Goal: Task Accomplishment & Management: Use online tool/utility

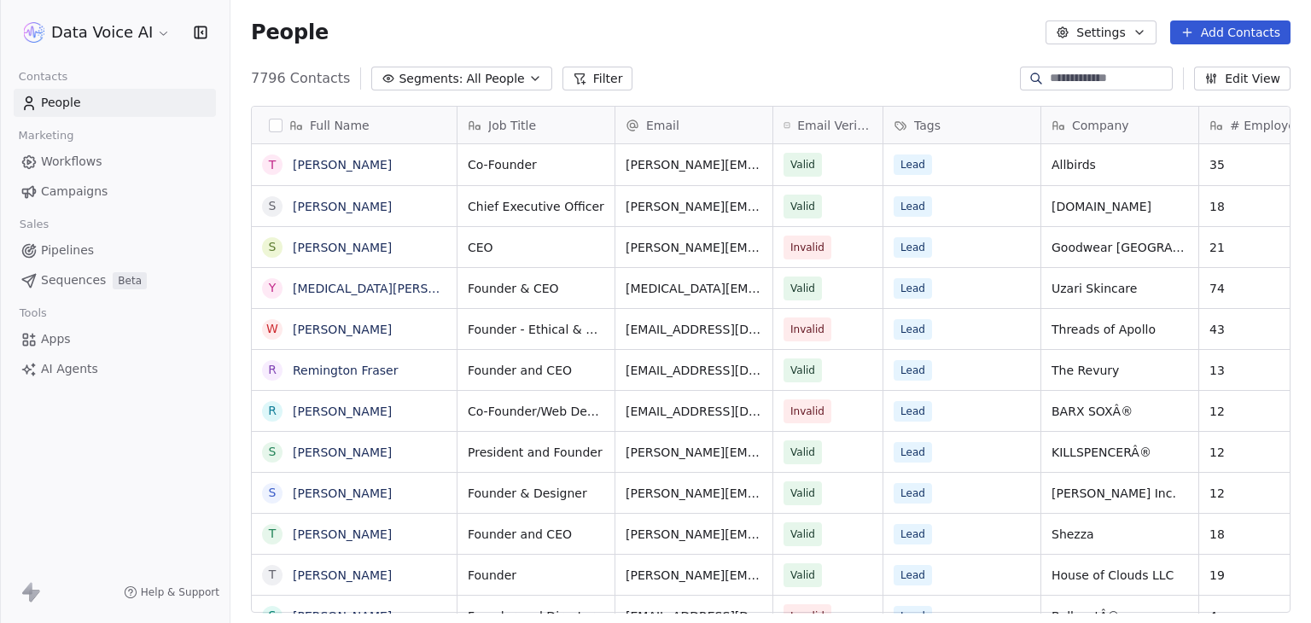
scroll to position [14, 14]
click at [51, 370] on span "AI Agents" at bounding box center [69, 369] width 57 height 18
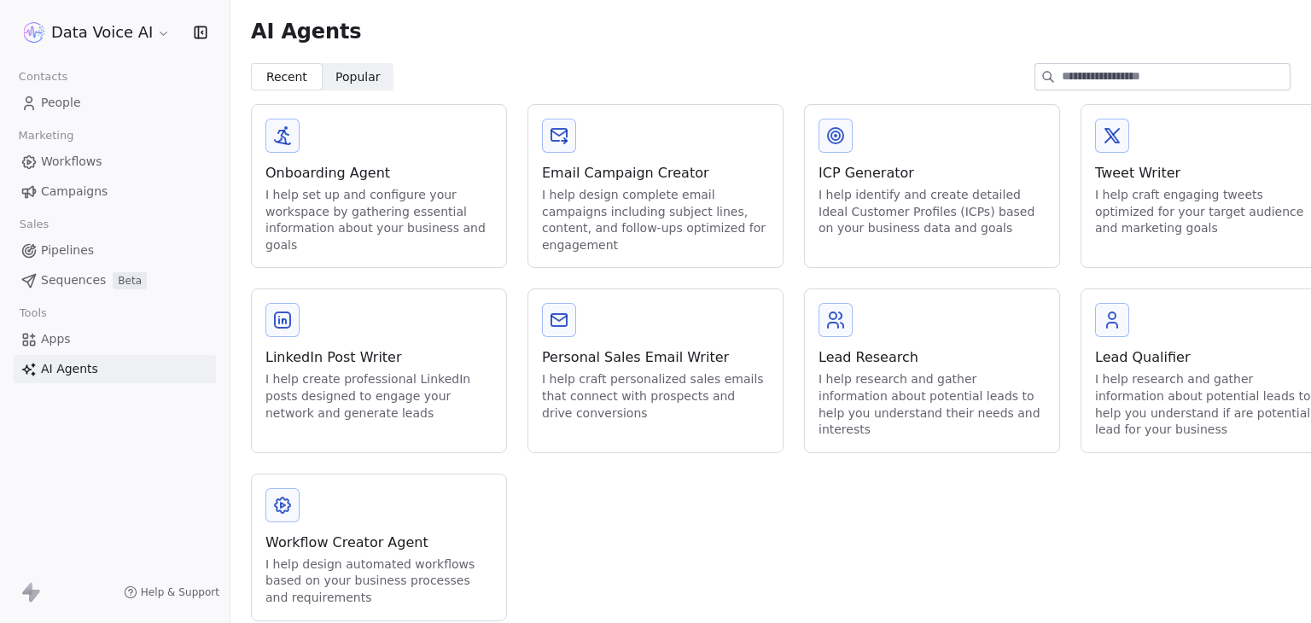
click at [314, 548] on div "Workflow Creator Agent" at bounding box center [378, 543] width 227 height 20
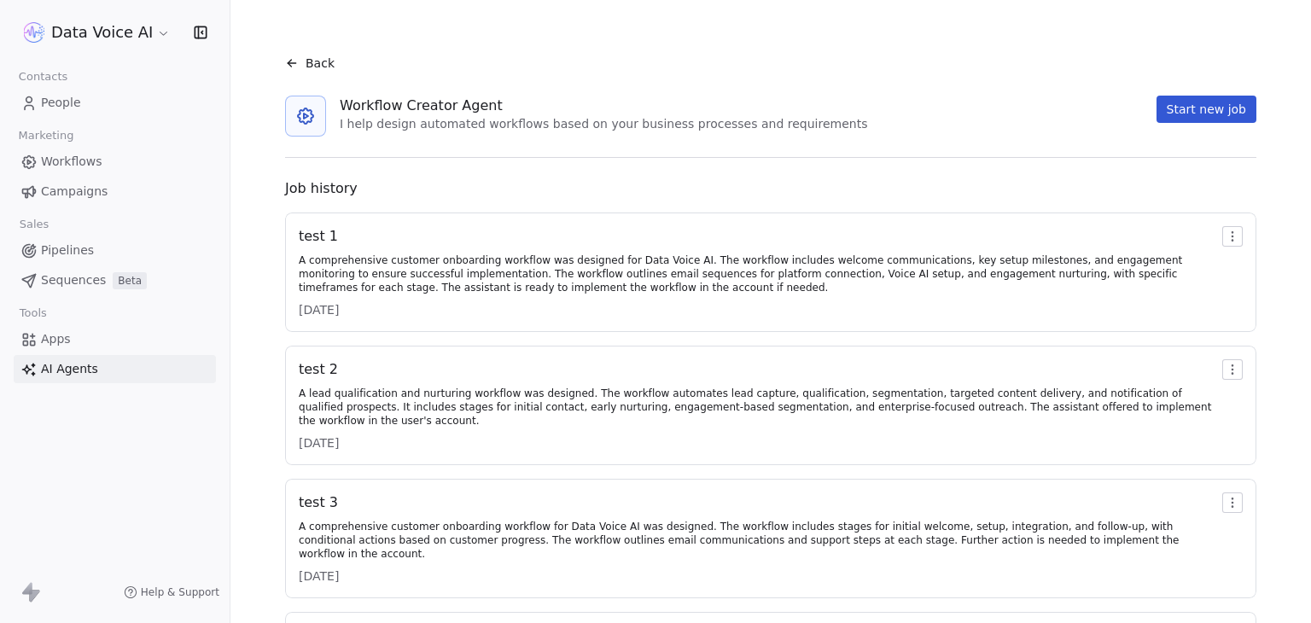
click at [322, 238] on div "test 1" at bounding box center [757, 236] width 917 height 20
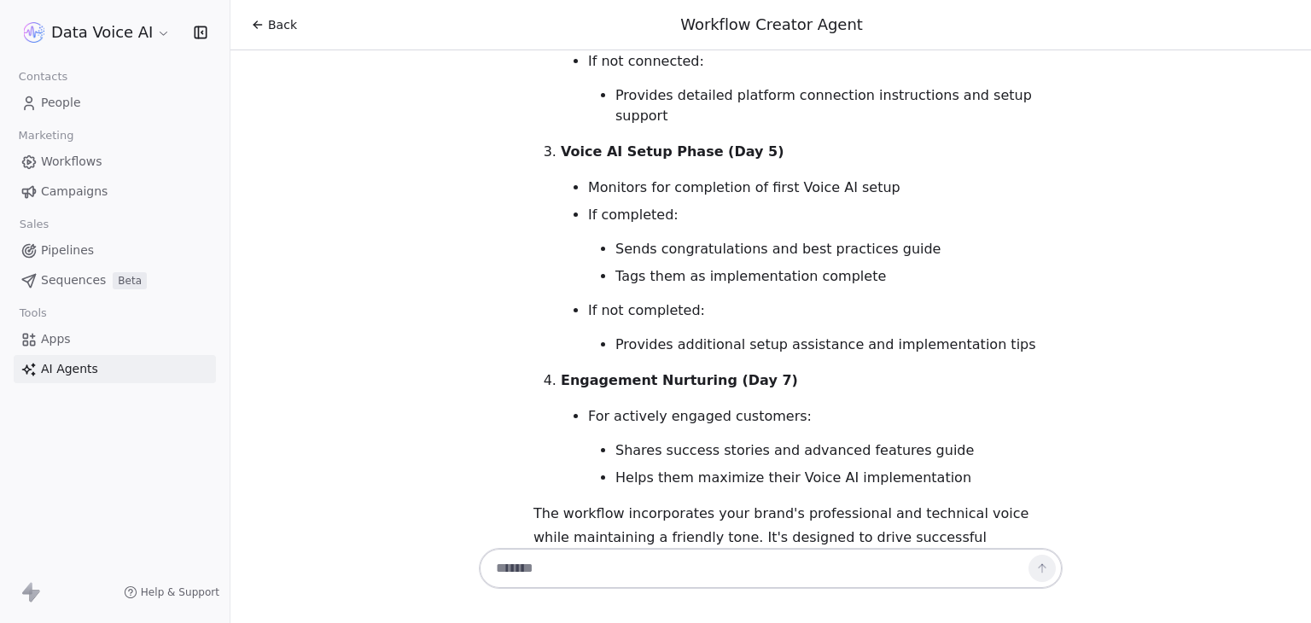
scroll to position [1216, 0]
click at [704, 579] on textarea at bounding box center [754, 568] width 534 height 32
type textarea "**********"
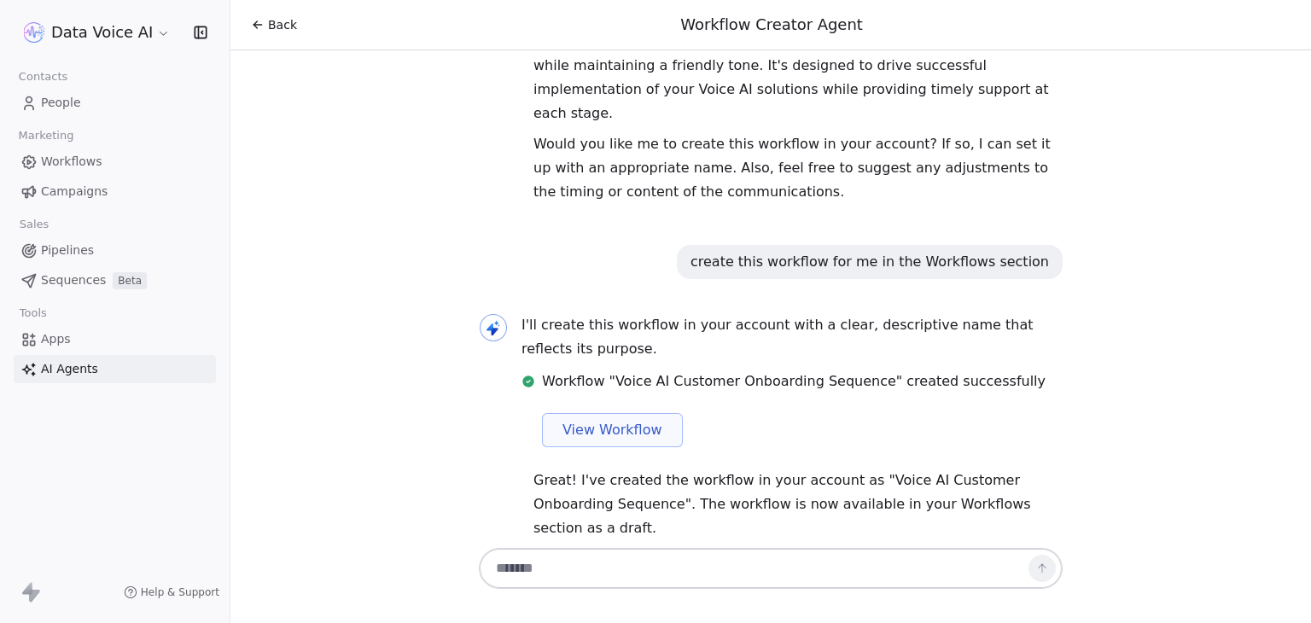
scroll to position [1696, 0]
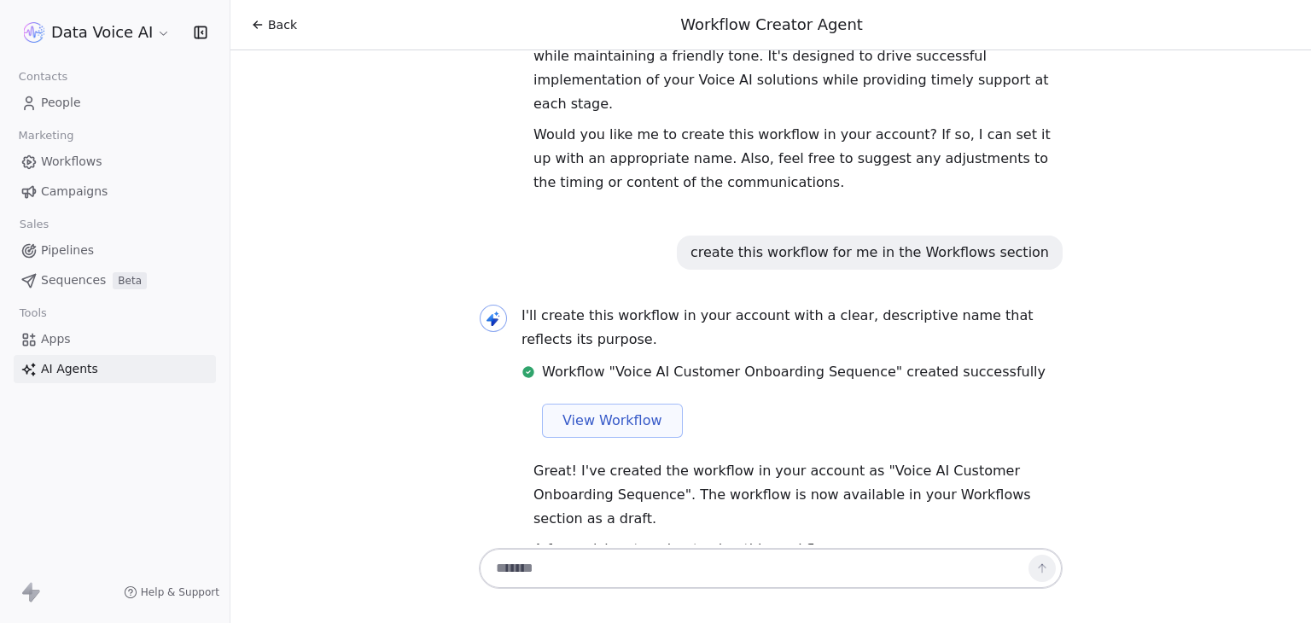
click at [266, 32] on div "Back" at bounding box center [274, 24] width 46 height 17
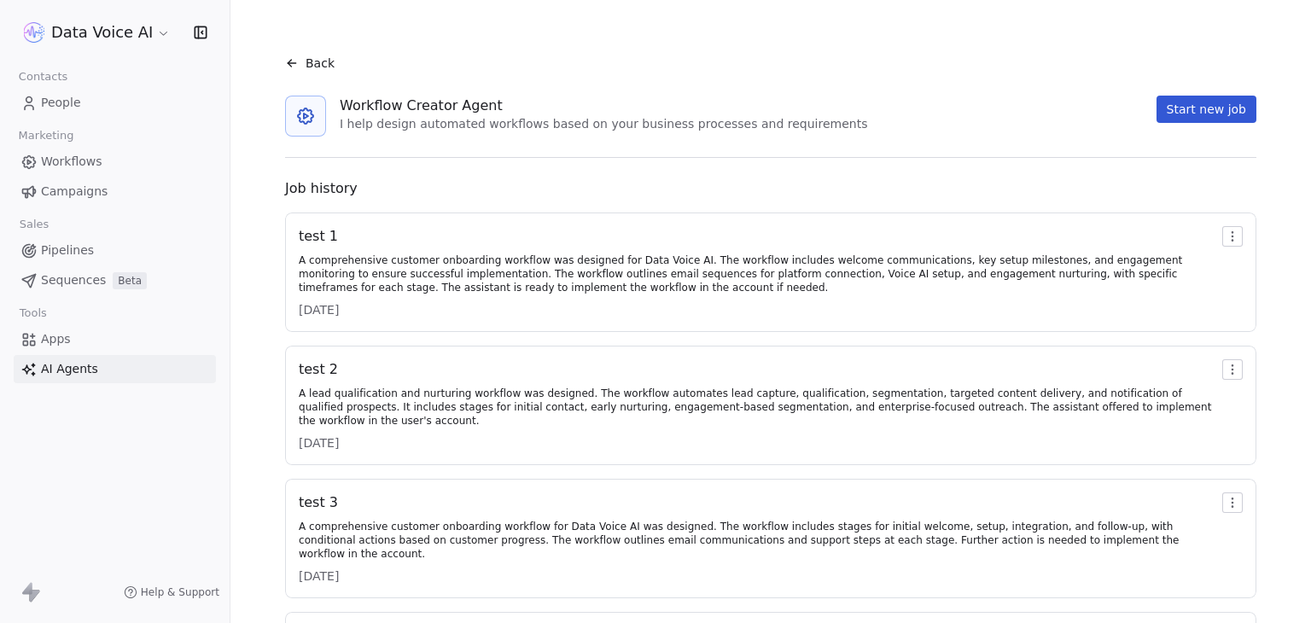
click at [61, 160] on span "Workflows" at bounding box center [71, 162] width 61 height 18
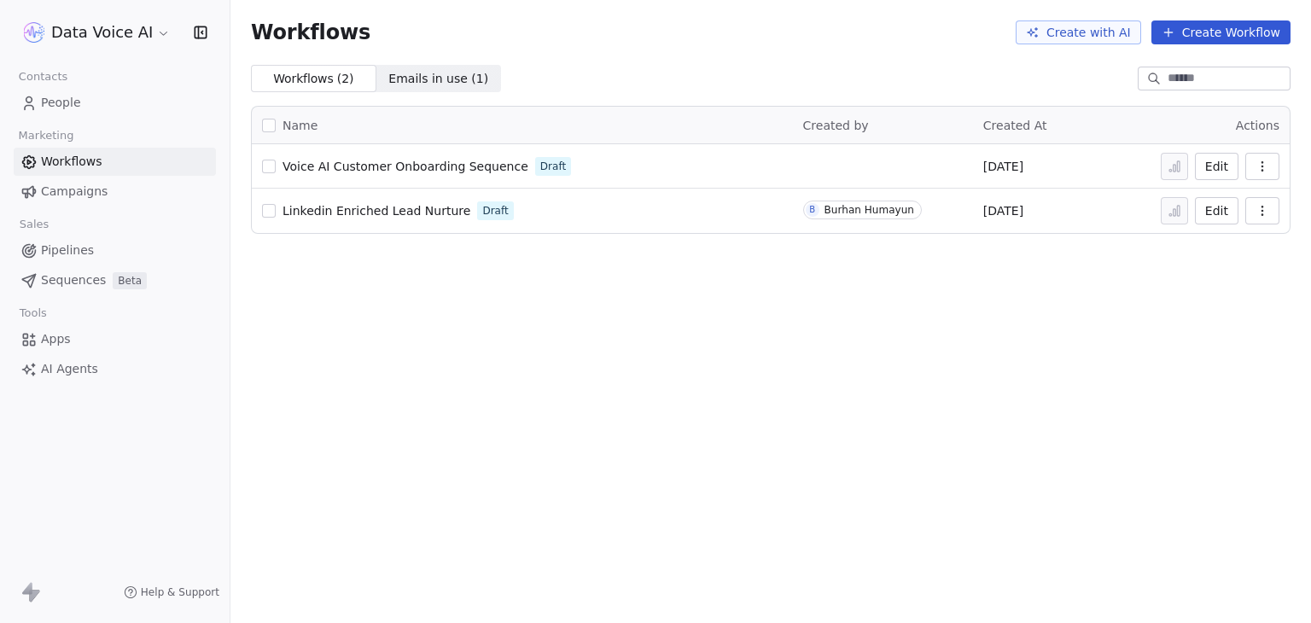
click at [41, 363] on span "AI Agents" at bounding box center [69, 369] width 57 height 18
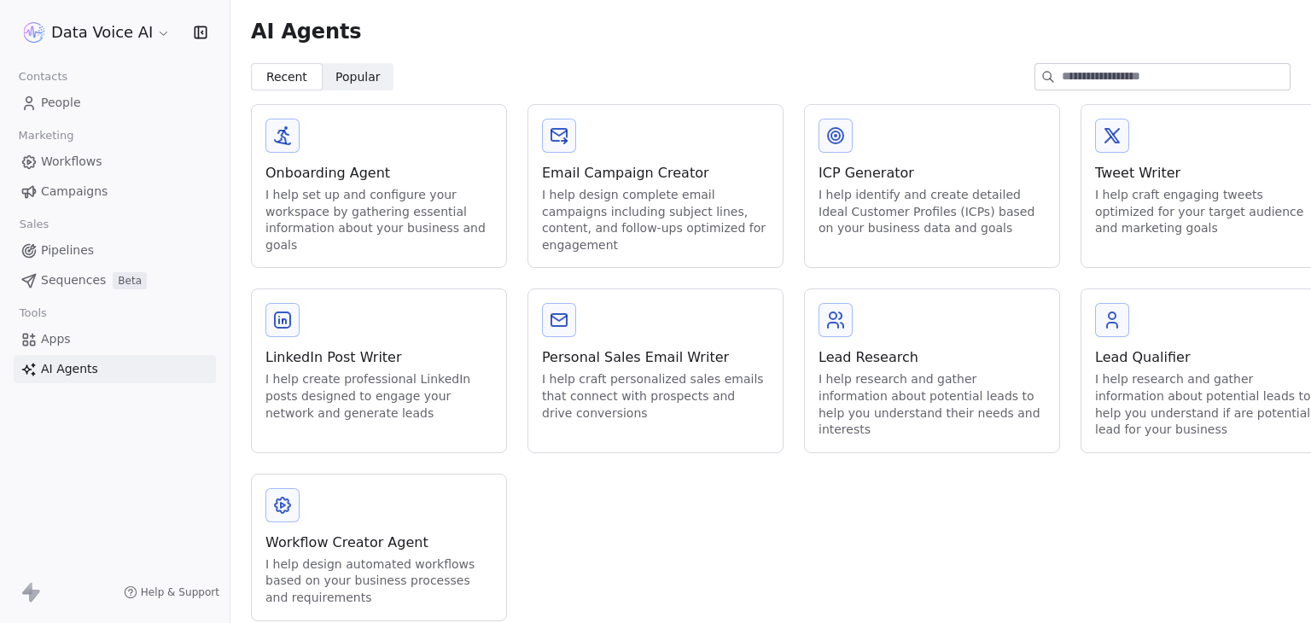
click at [312, 545] on div "Workflow Creator Agent" at bounding box center [378, 543] width 227 height 20
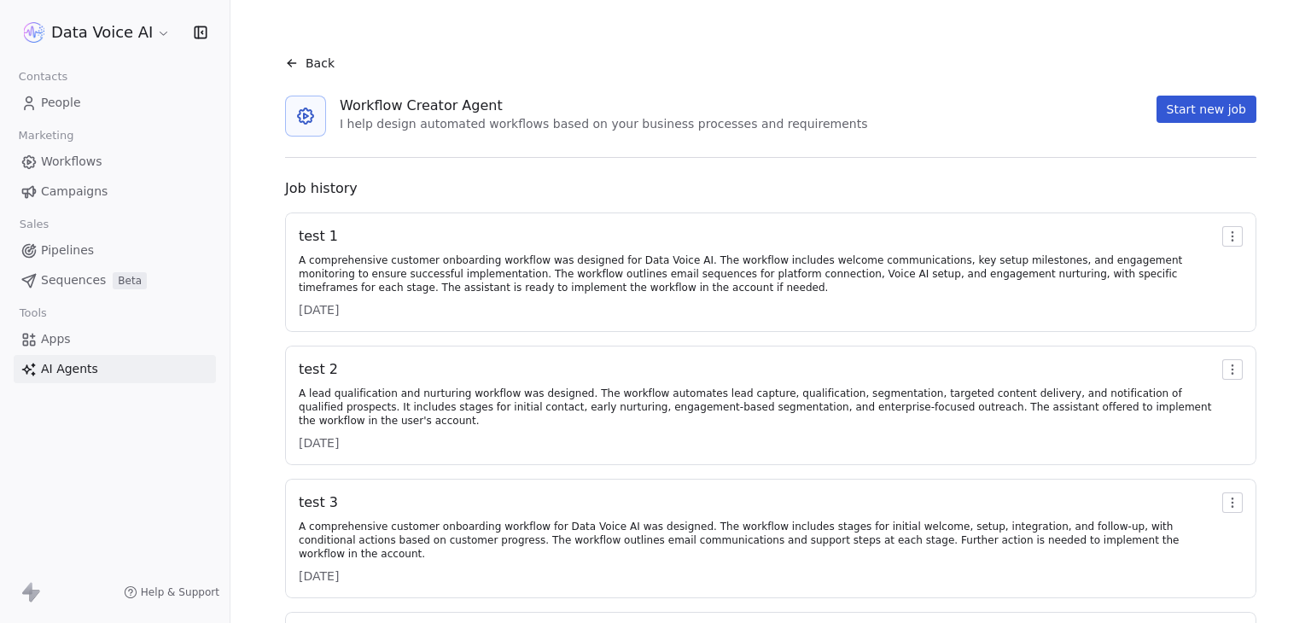
click at [311, 236] on div "test 1" at bounding box center [757, 236] width 917 height 20
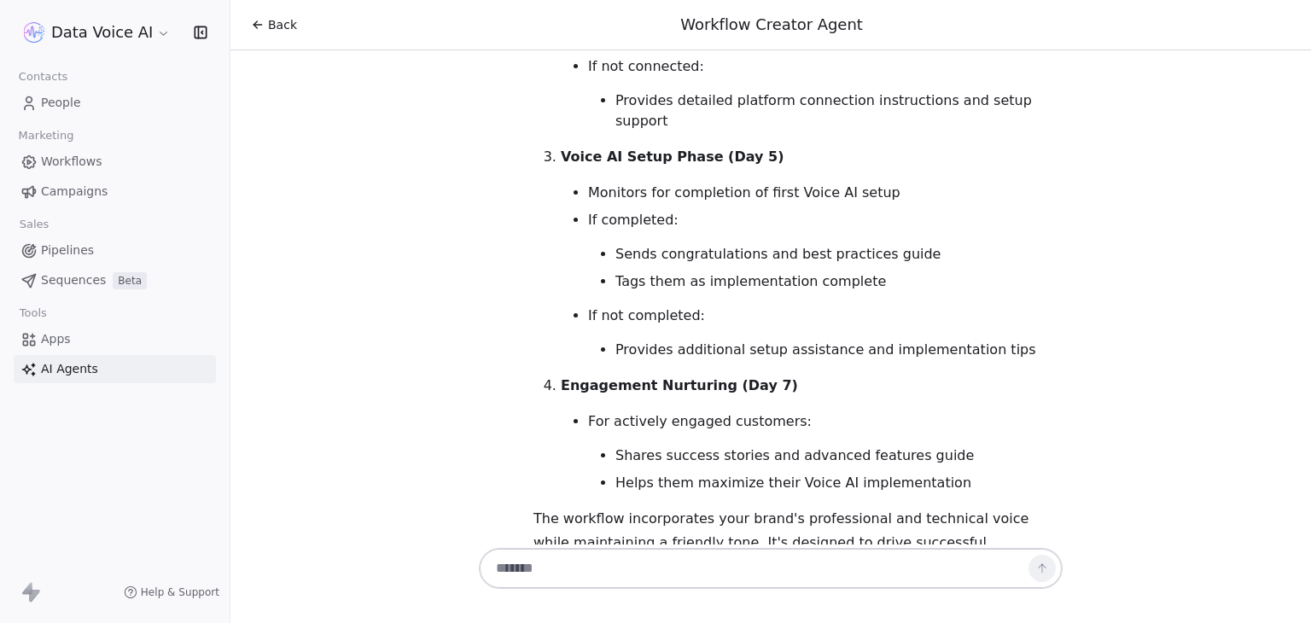
scroll to position [1216, 0]
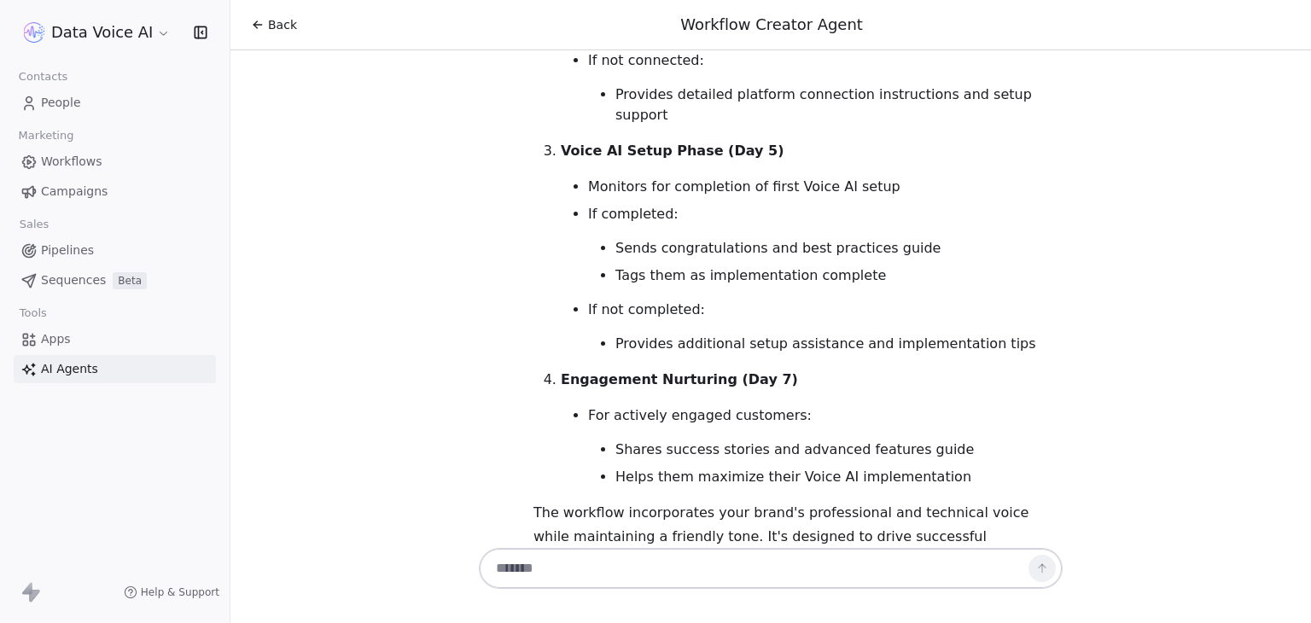
click at [662, 570] on textarea at bounding box center [754, 568] width 534 height 32
type textarea "**********"
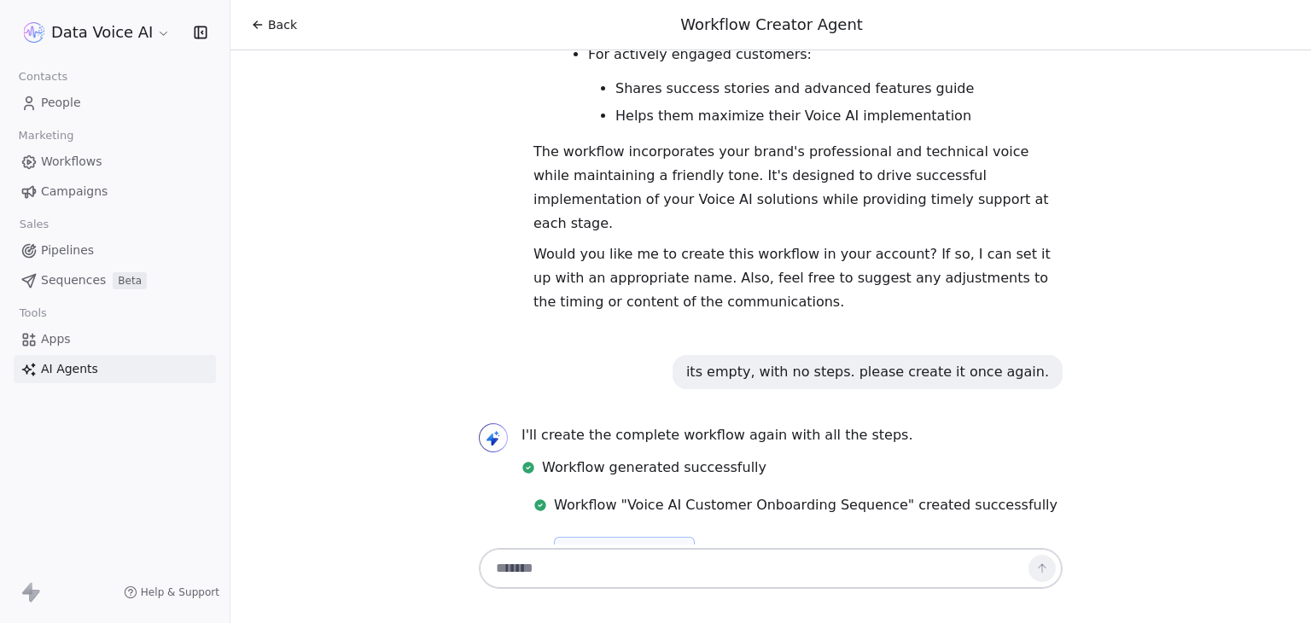
scroll to position [1539, 0]
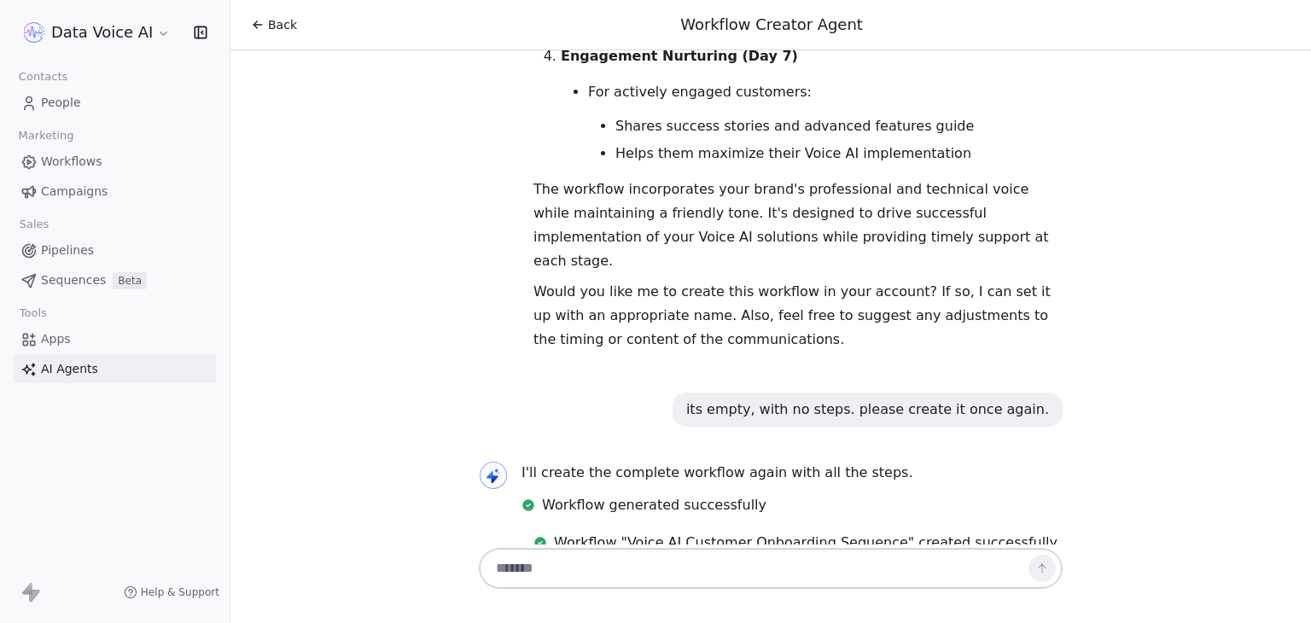
click at [656, 581] on span "View Workflow" at bounding box center [624, 591] width 100 height 20
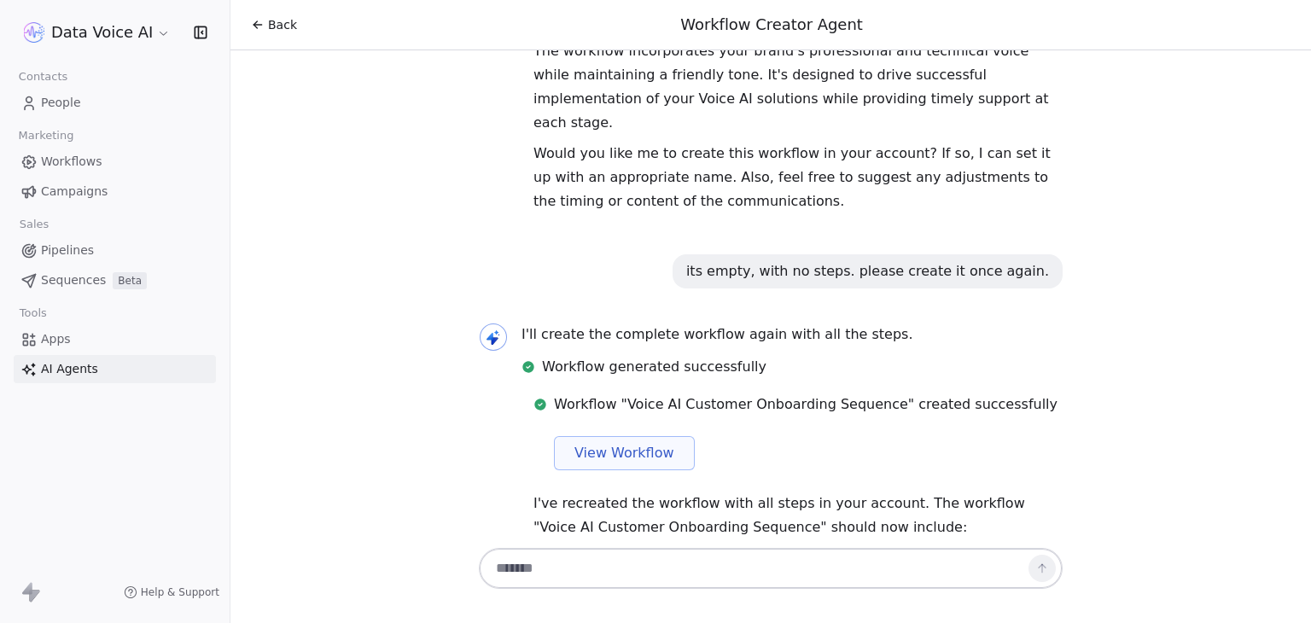
scroll to position [1679, 0]
click at [274, 31] on span "Back" at bounding box center [282, 24] width 29 height 17
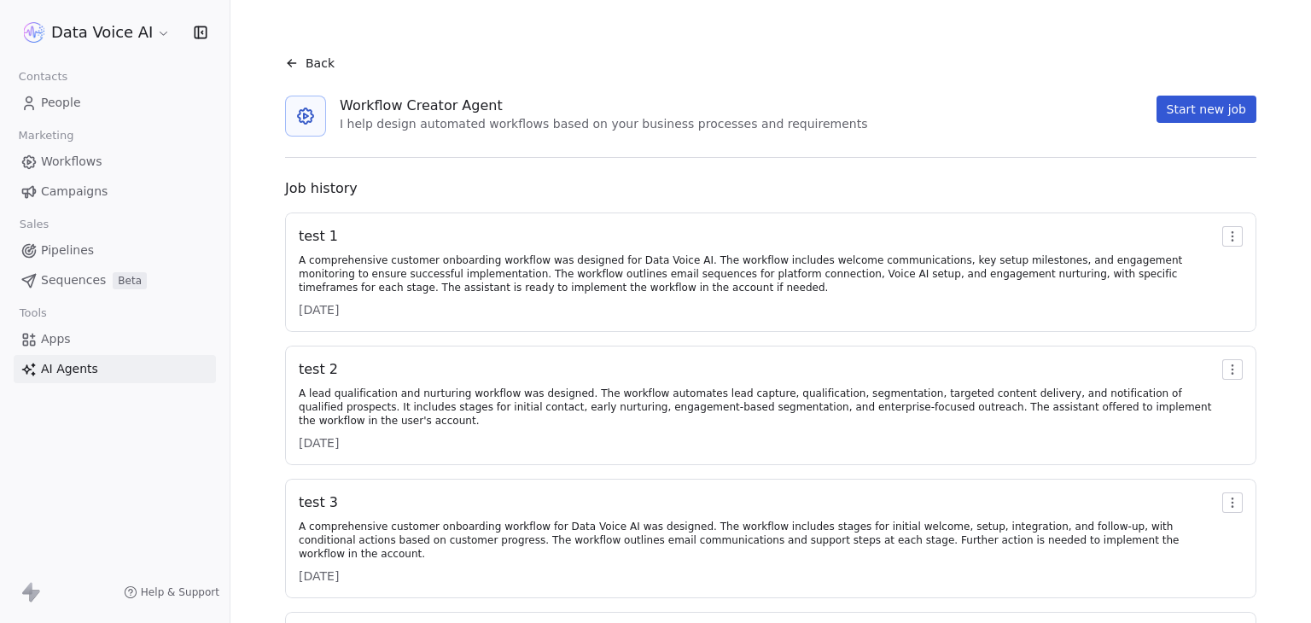
click at [322, 233] on div "test 1" at bounding box center [757, 236] width 917 height 20
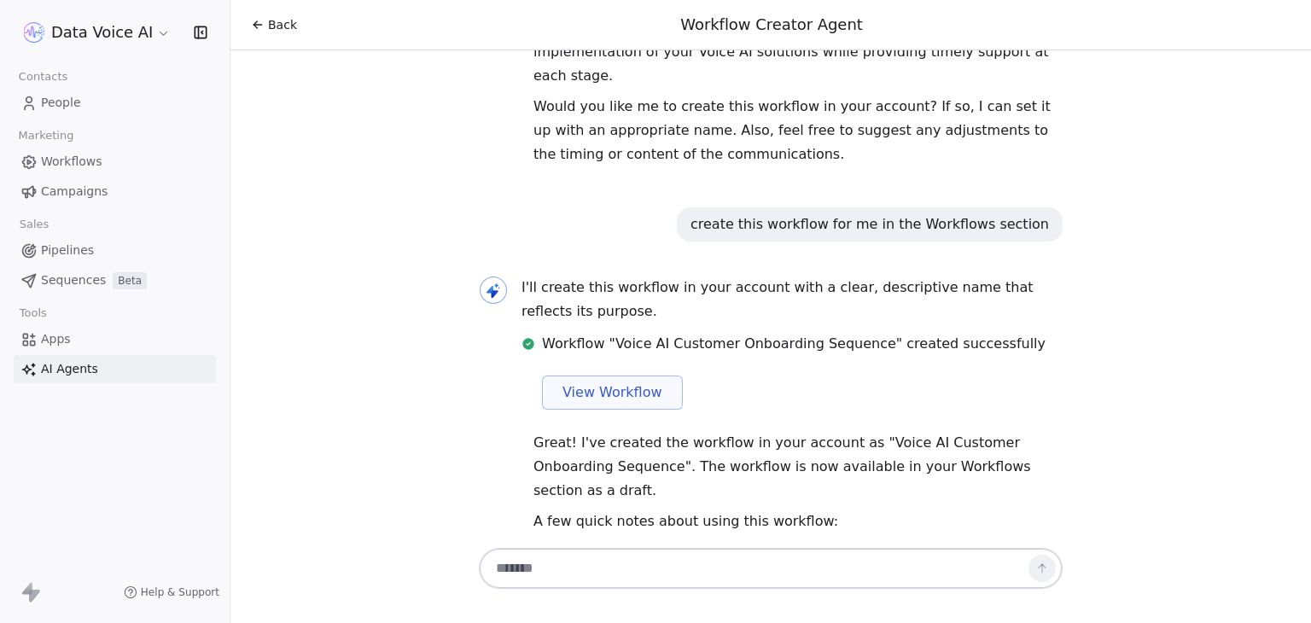
scroll to position [1731, 0]
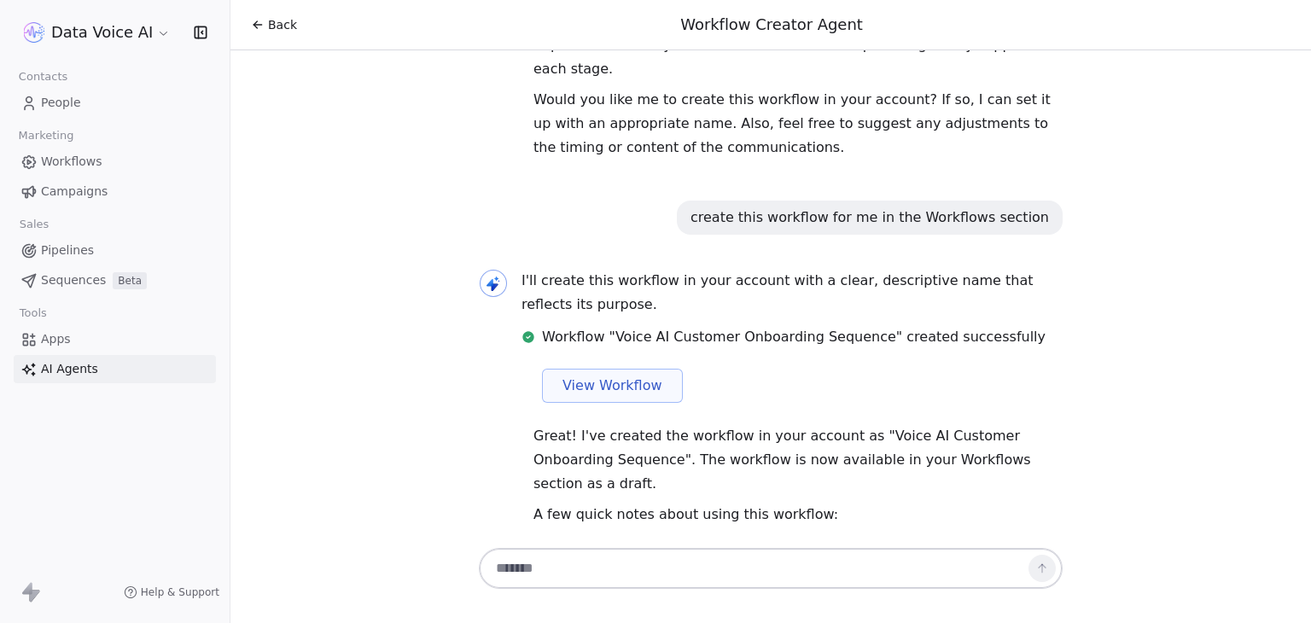
click at [615, 376] on span "View Workflow" at bounding box center [613, 386] width 100 height 20
click at [272, 30] on span "Back" at bounding box center [282, 24] width 29 height 17
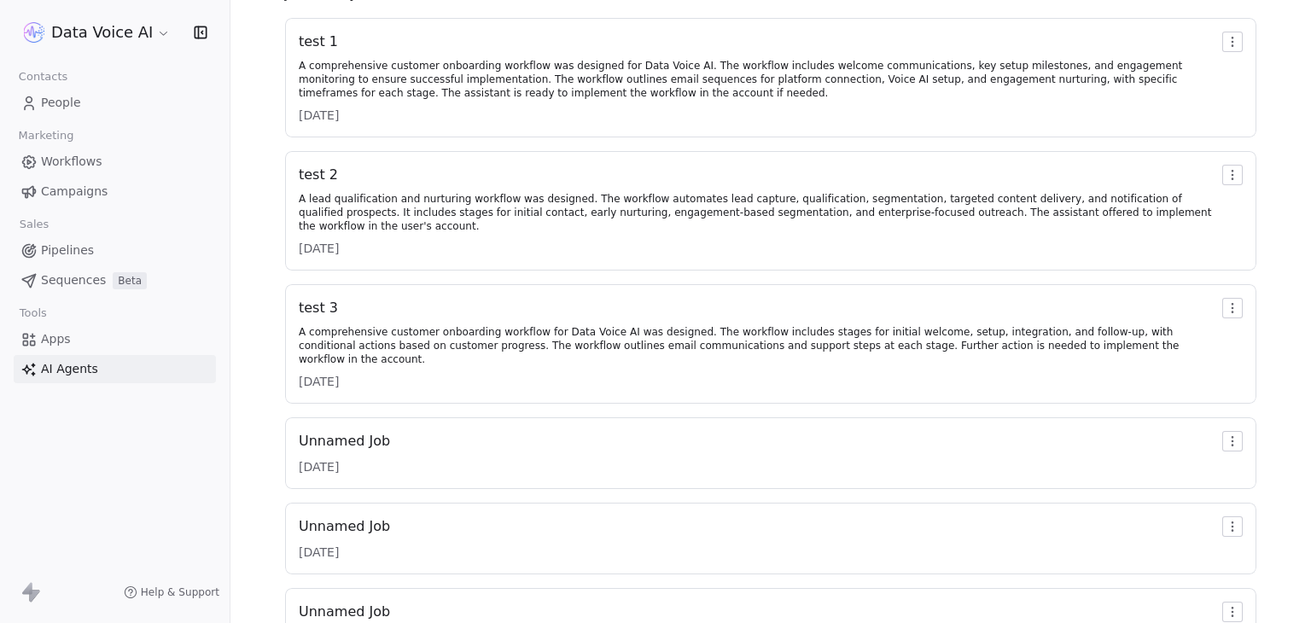
scroll to position [427, 0]
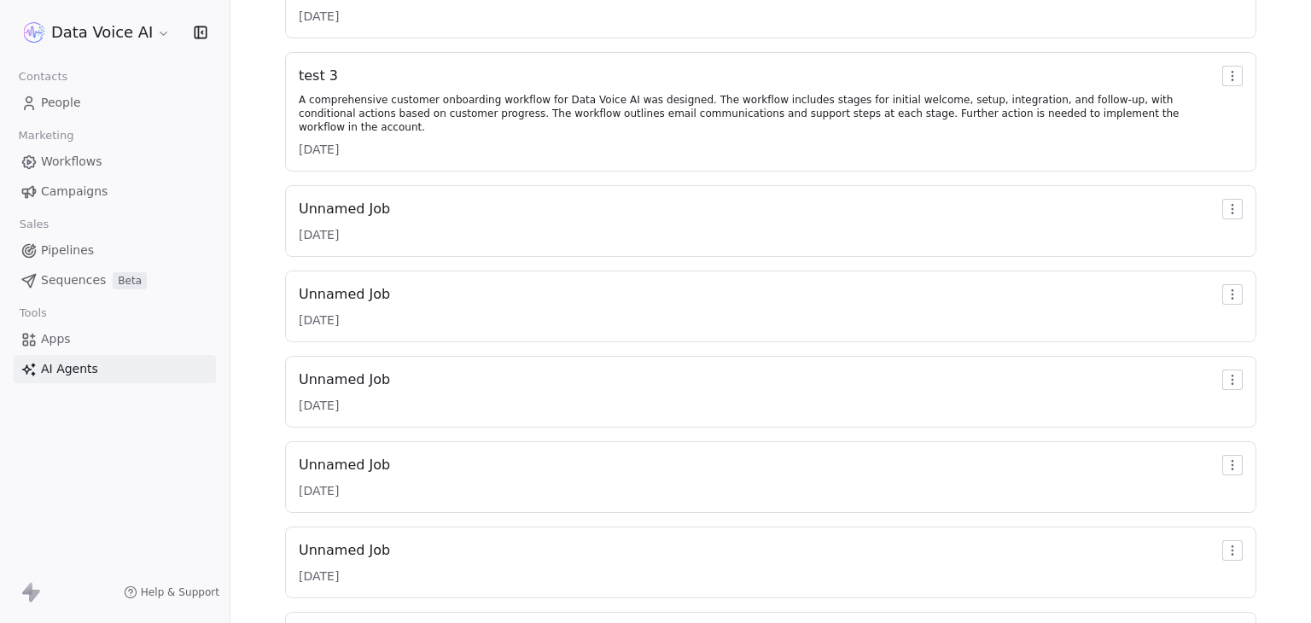
click at [105, 104] on link "People" at bounding box center [115, 103] width 202 height 28
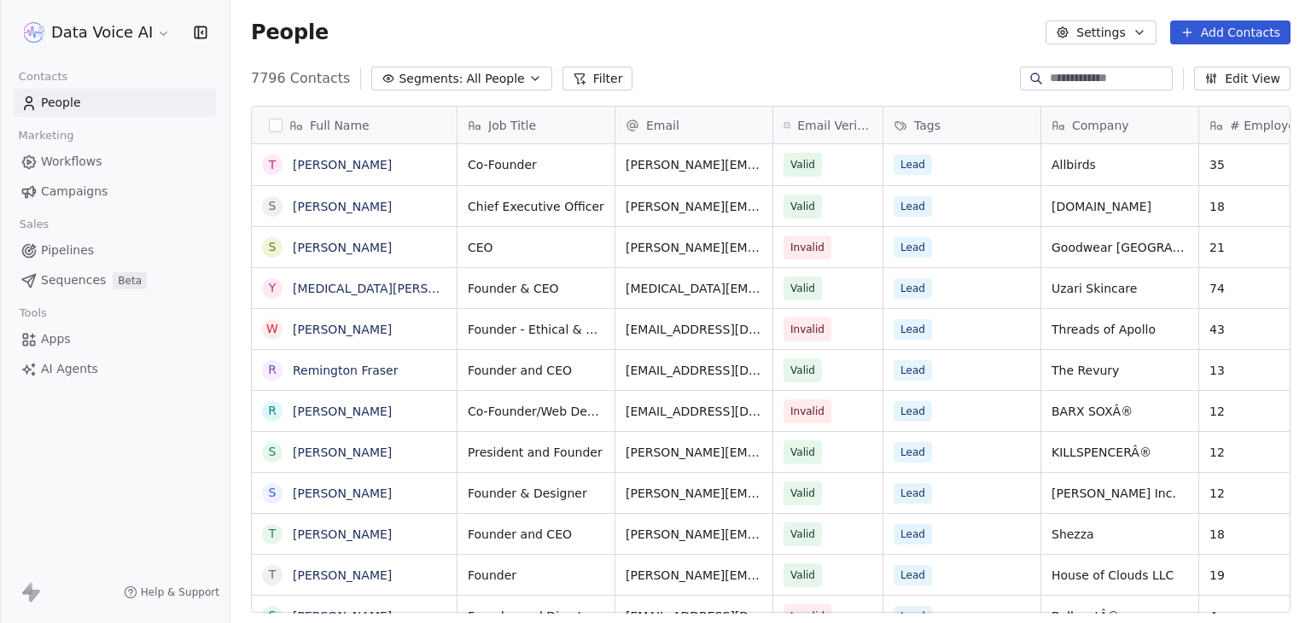
scroll to position [534, 1067]
click at [59, 376] on span "AI Agents" at bounding box center [69, 369] width 57 height 18
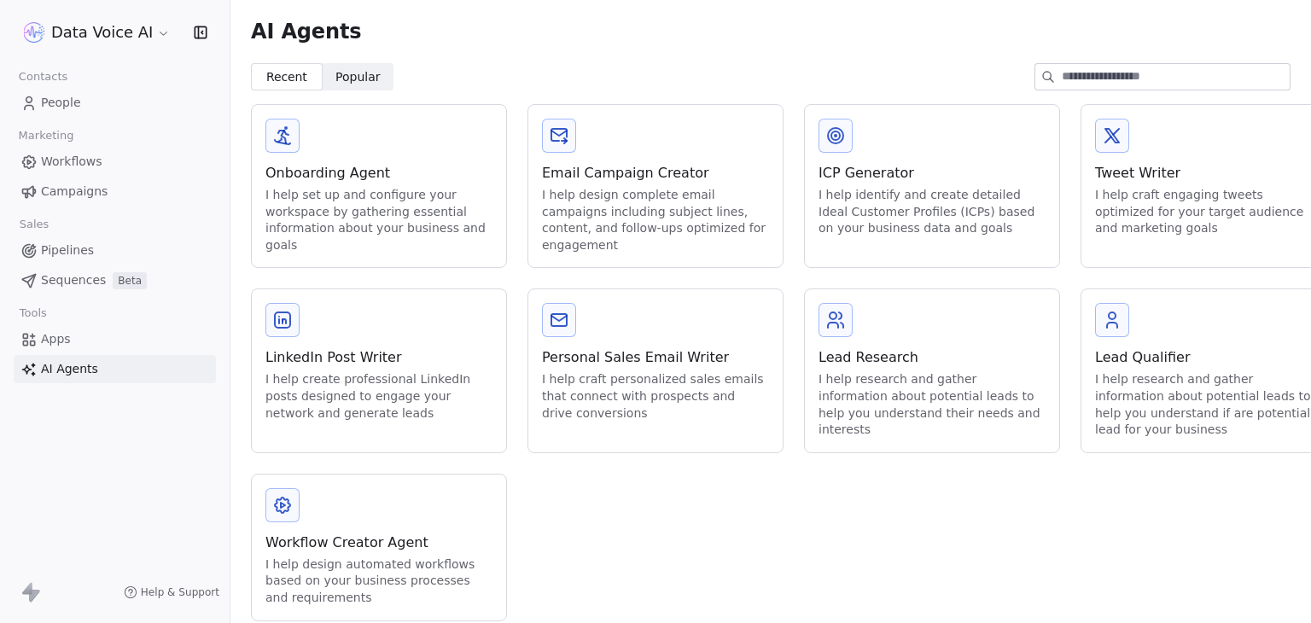
click at [335, 545] on div "Workflow Creator Agent" at bounding box center [378, 543] width 227 height 20
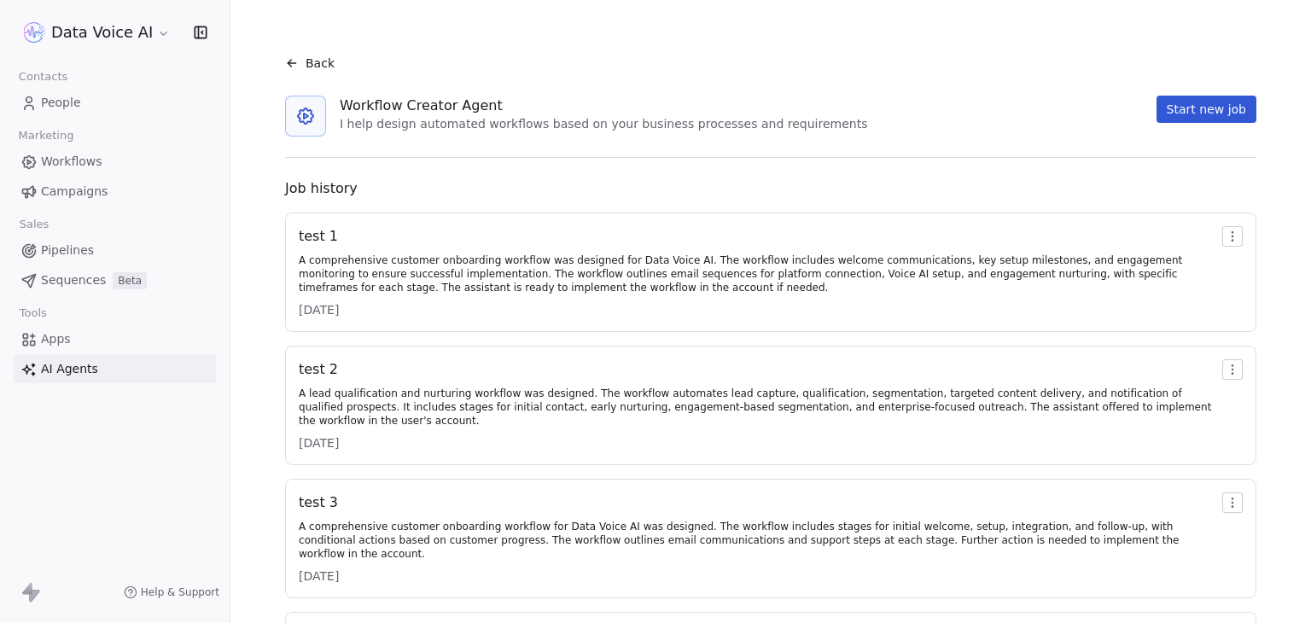
click at [320, 226] on div "test 1" at bounding box center [757, 236] width 917 height 20
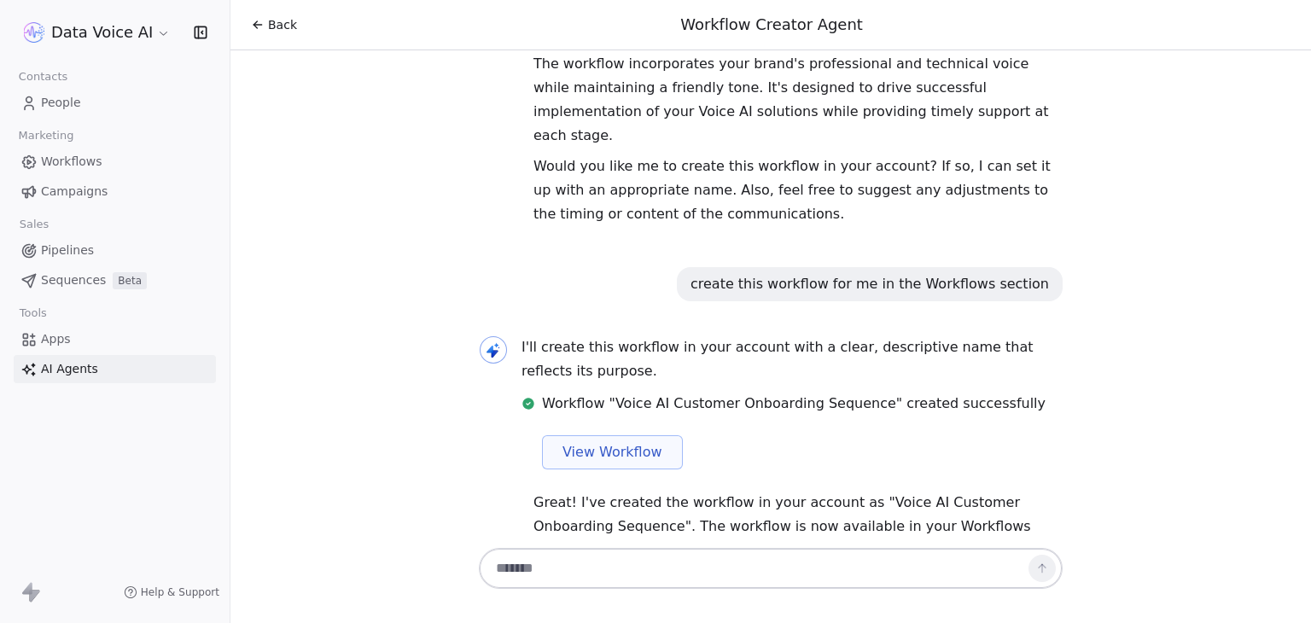
scroll to position [1687, 0]
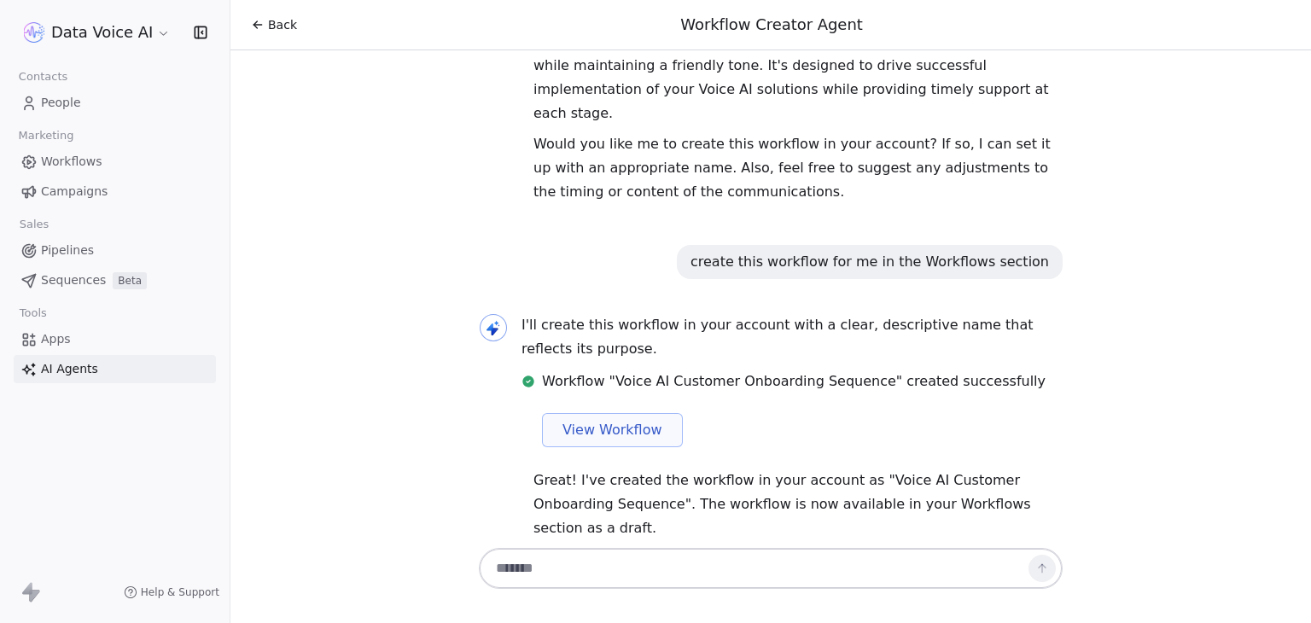
click at [265, 26] on div "Back" at bounding box center [274, 24] width 46 height 17
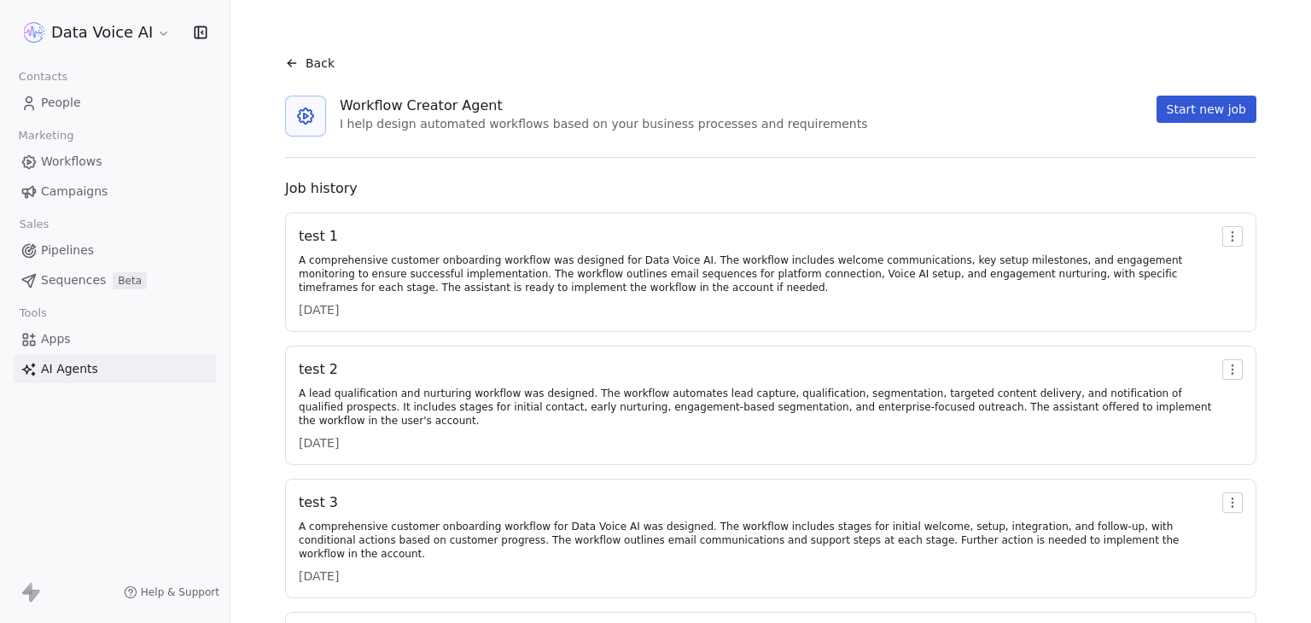
click at [307, 66] on span "Back" at bounding box center [320, 63] width 29 height 17
click at [65, 38] on html "Data Voice AI Contacts People Marketing Workflows Campaigns Sales Pipelines Seq…" at bounding box center [655, 311] width 1311 height 623
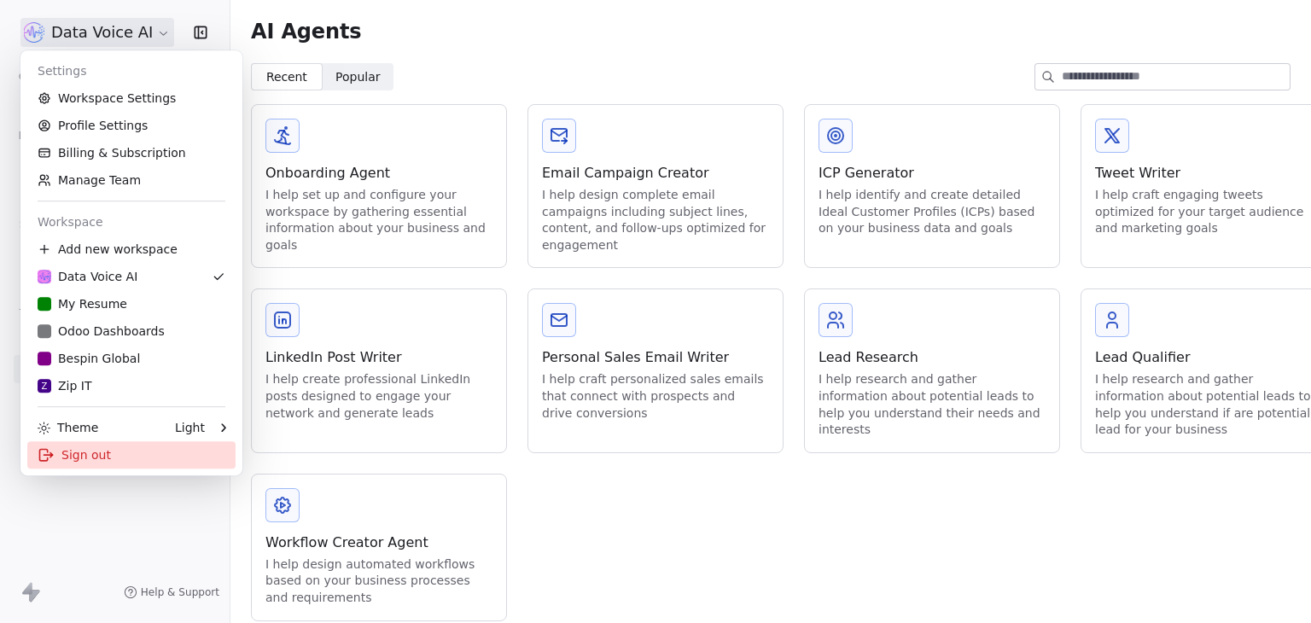
click at [68, 465] on div "Sign out" at bounding box center [131, 454] width 208 height 27
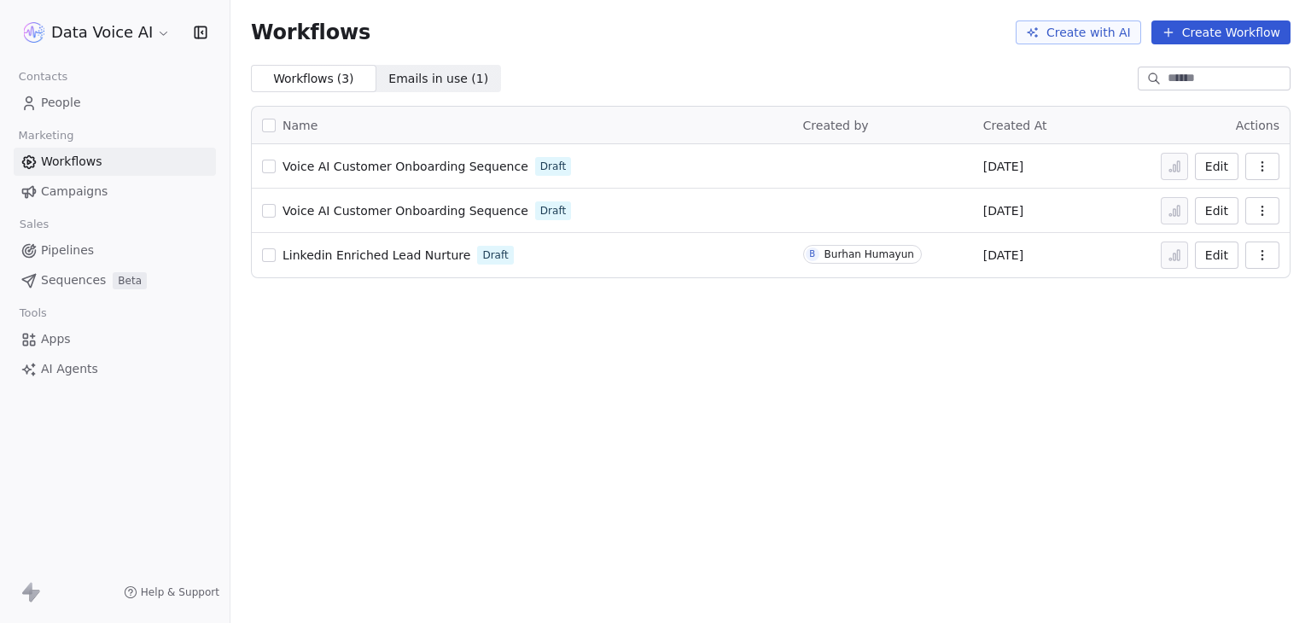
click at [1271, 172] on button "button" at bounding box center [1262, 166] width 34 height 27
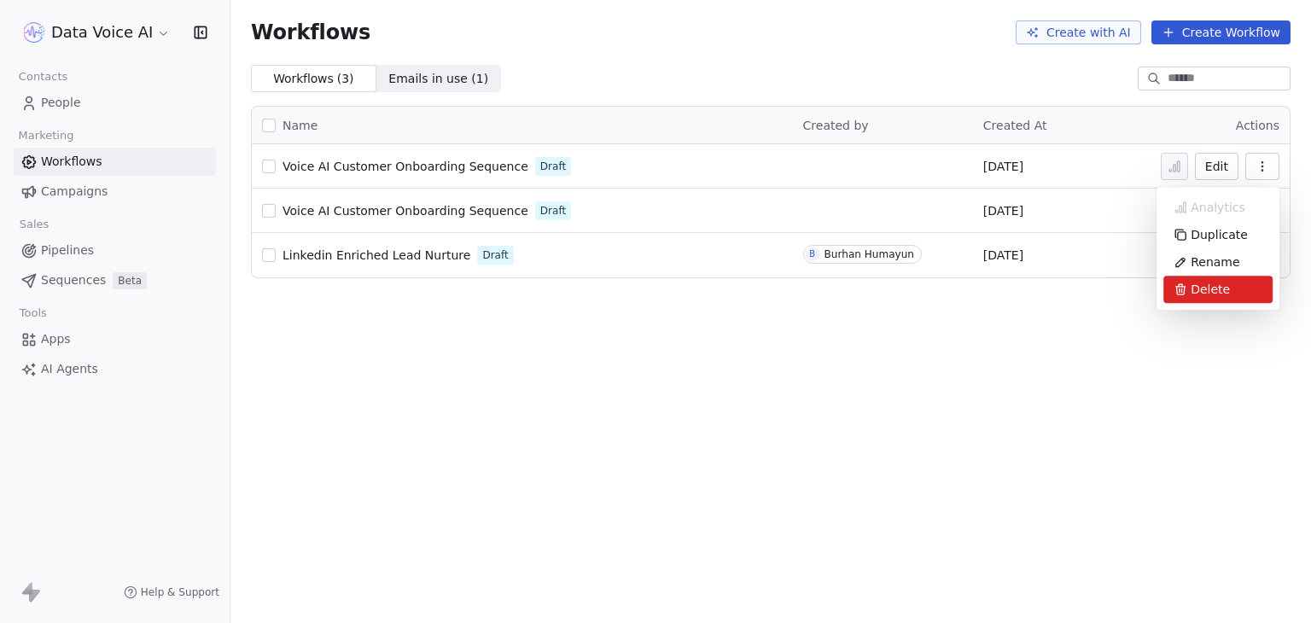
click at [1207, 292] on span "Delete" at bounding box center [1210, 289] width 39 height 17
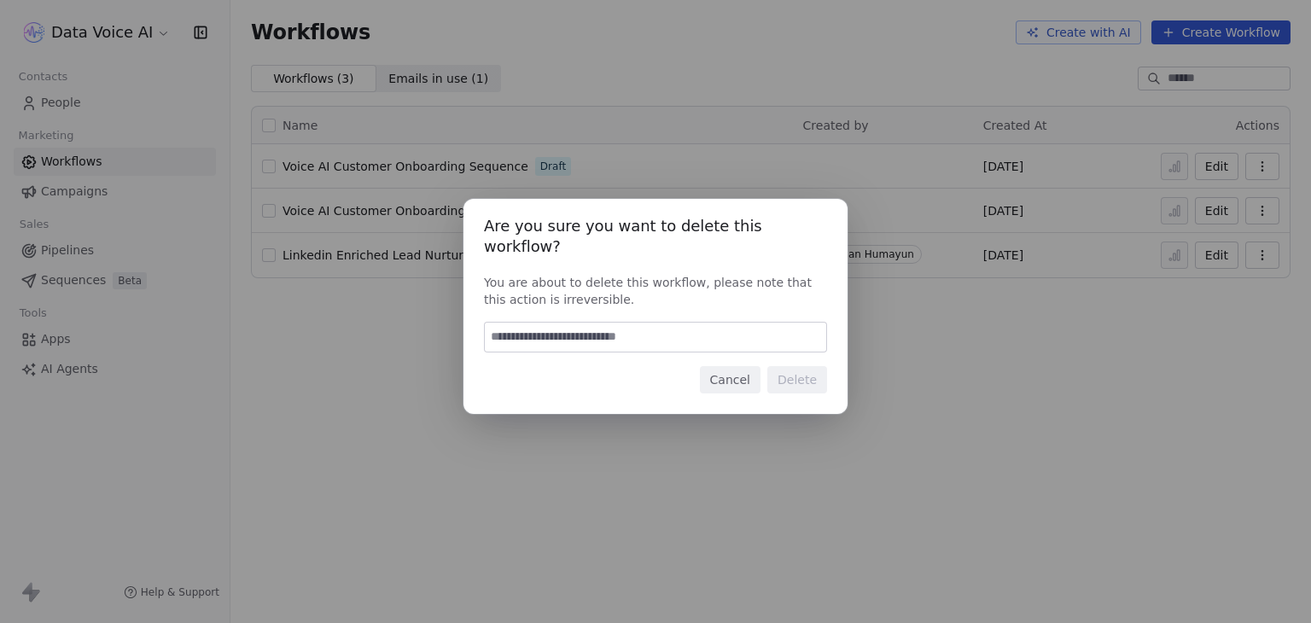
click at [575, 327] on input at bounding box center [655, 337] width 341 height 29
type input "******"
click at [809, 367] on button "Delete" at bounding box center [797, 379] width 60 height 27
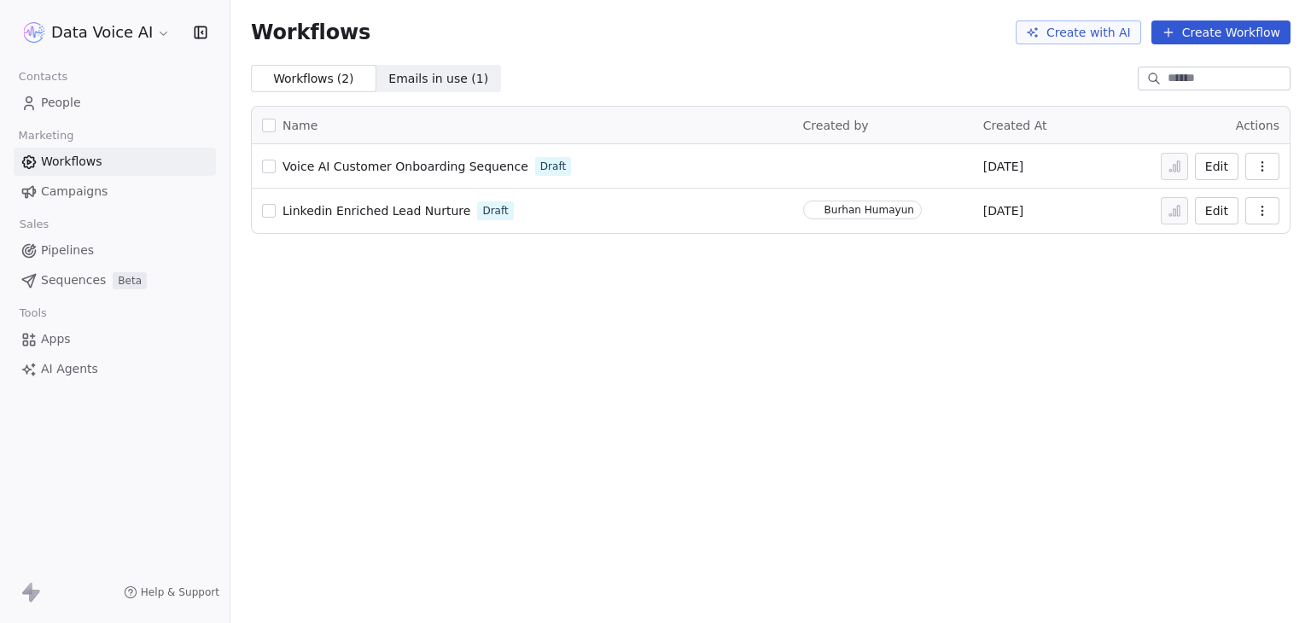
click at [545, 393] on div "Workflows Create with AI Create Workflow Workflows ( 2 ) Workflows ( 2 ) Emails…" at bounding box center [770, 311] width 1081 height 623
